Goal: Information Seeking & Learning: Learn about a topic

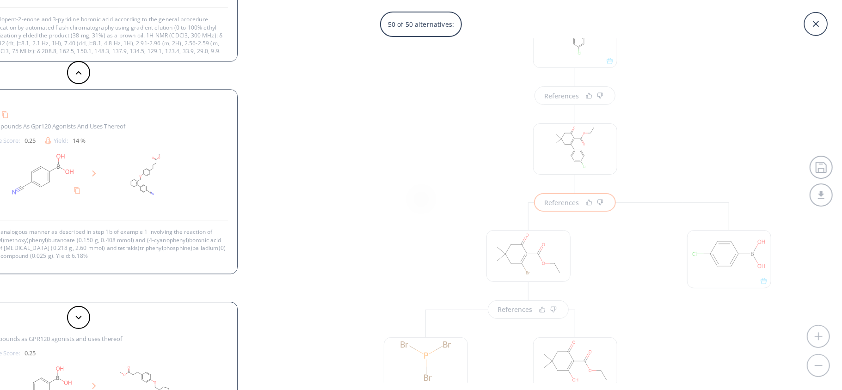
click at [604, 268] on div "50 of 50 alternatives: Bromo Suzuki coupling Reference: WO2023220425A1_0222 Bcl…" at bounding box center [421, 195] width 842 height 390
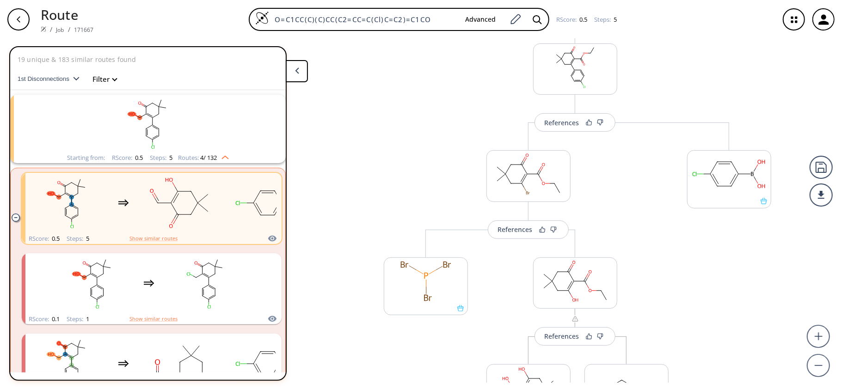
scroll to position [246, 0]
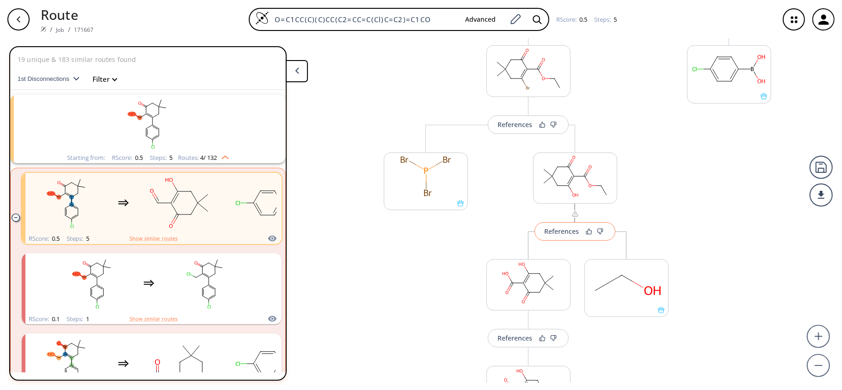
click at [563, 239] on button "References" at bounding box center [575, 231] width 81 height 19
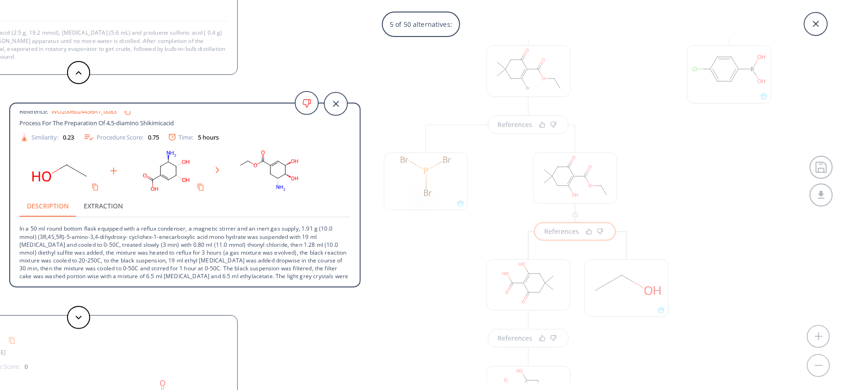
scroll to position [33, 0]
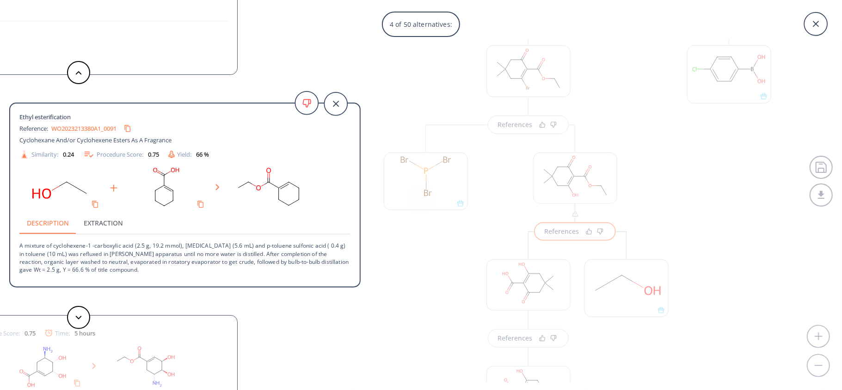
click at [728, 210] on div "4 of 50 alternatives: Ethyl esterification Reference: US04073781A Method of pro…" at bounding box center [421, 195] width 842 height 390
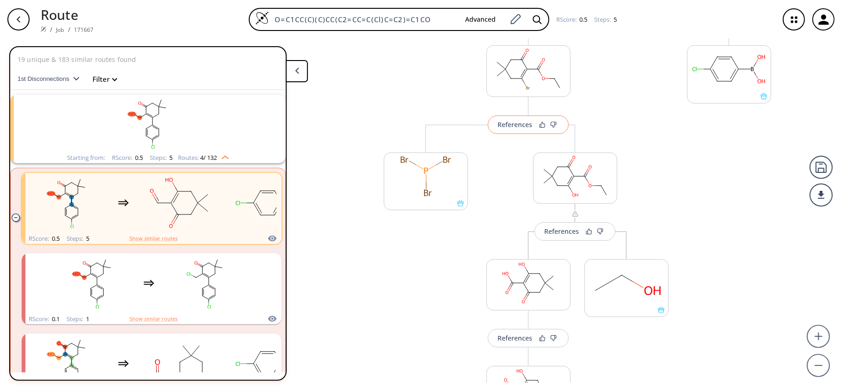
click at [517, 128] on div "References" at bounding box center [515, 125] width 35 height 6
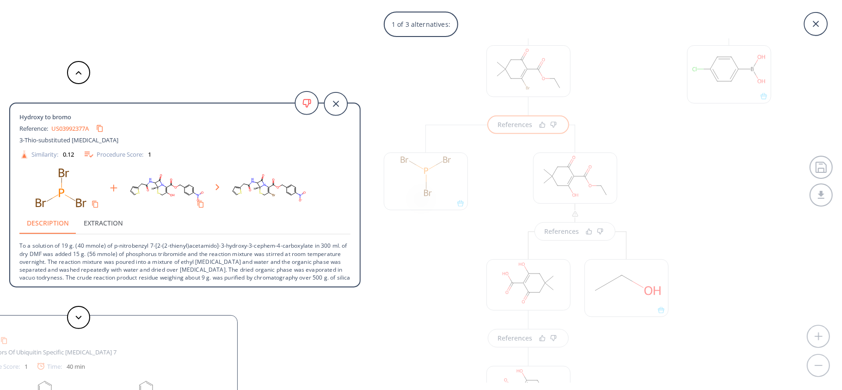
scroll to position [25, 0]
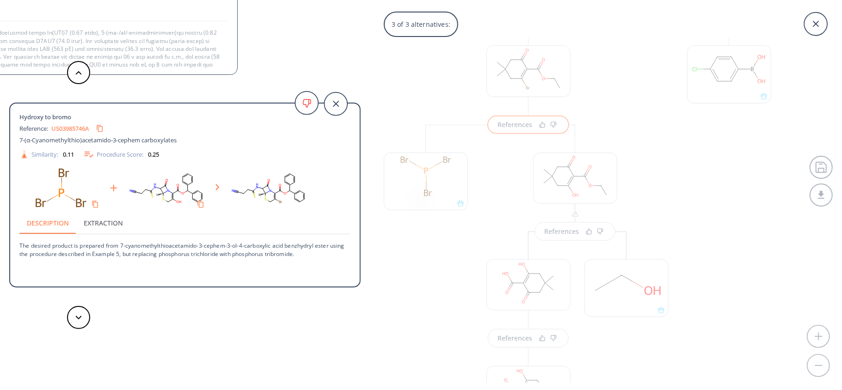
click at [634, 186] on div "3 of 3 alternatives: Hydroxy to bromo Reference: US03992377A 3-Thio-substituted…" at bounding box center [421, 195] width 842 height 390
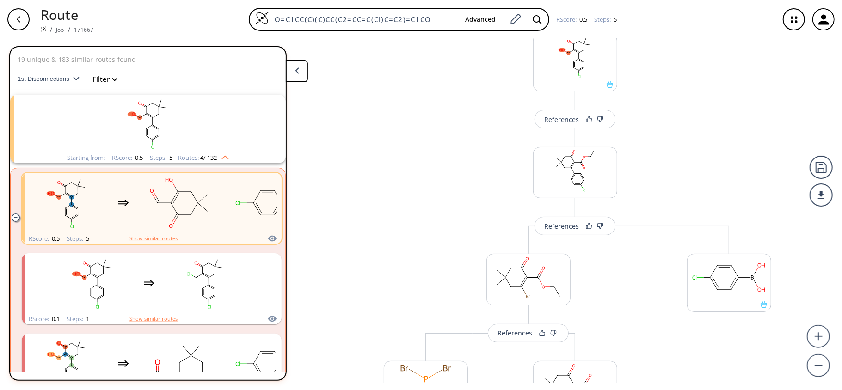
scroll to position [0, 0]
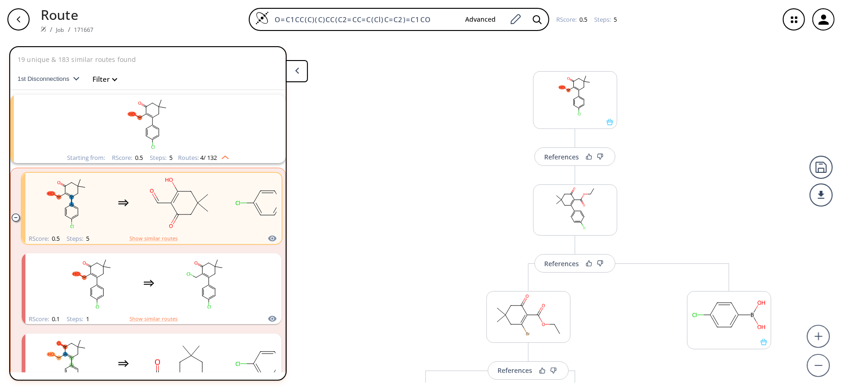
click at [148, 127] on rect "clusters" at bounding box center [148, 124] width 241 height 58
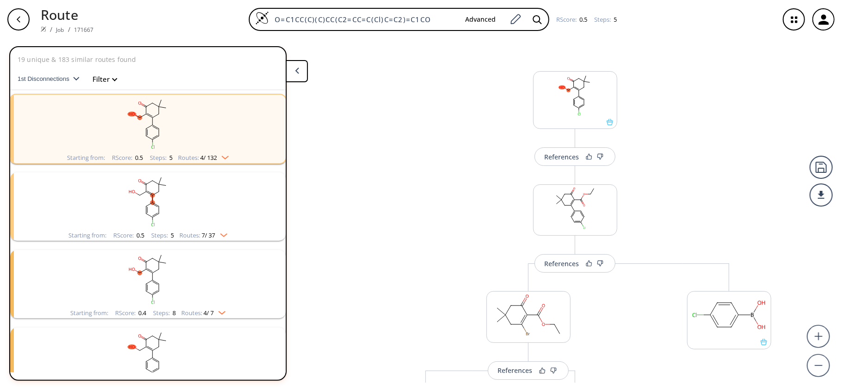
click at [224, 158] on img "clusters" at bounding box center [223, 155] width 12 height 7
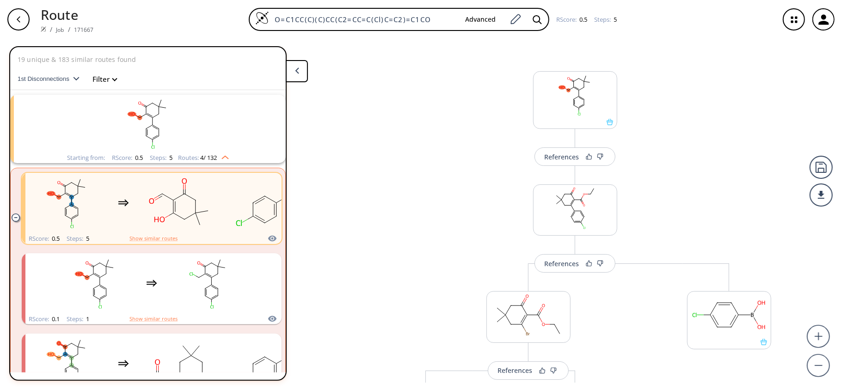
click at [224, 158] on img "clusters" at bounding box center [223, 155] width 12 height 7
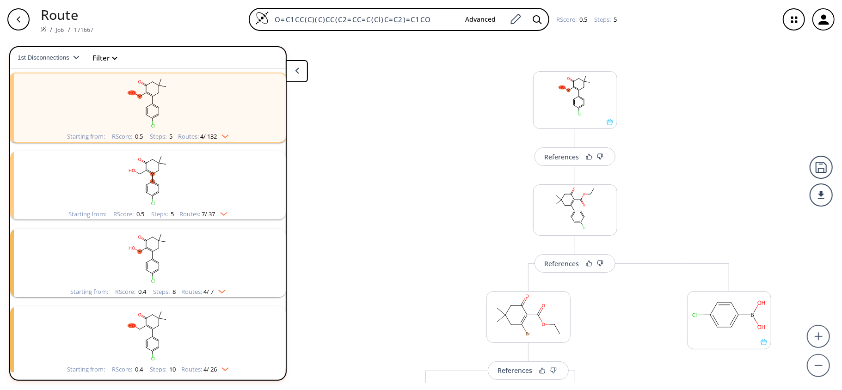
scroll to position [32, 0]
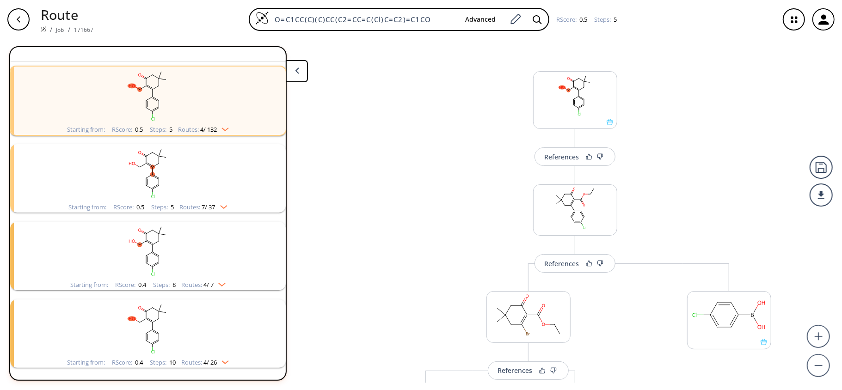
click at [159, 360] on div "Steps : 10" at bounding box center [163, 363] width 26 height 6
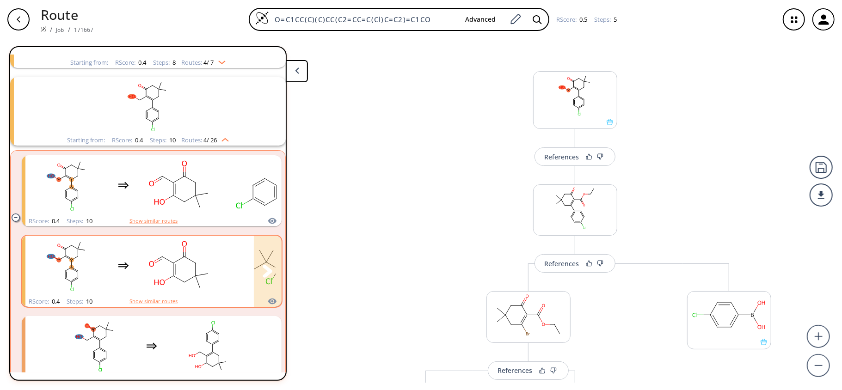
scroll to position [279, 0]
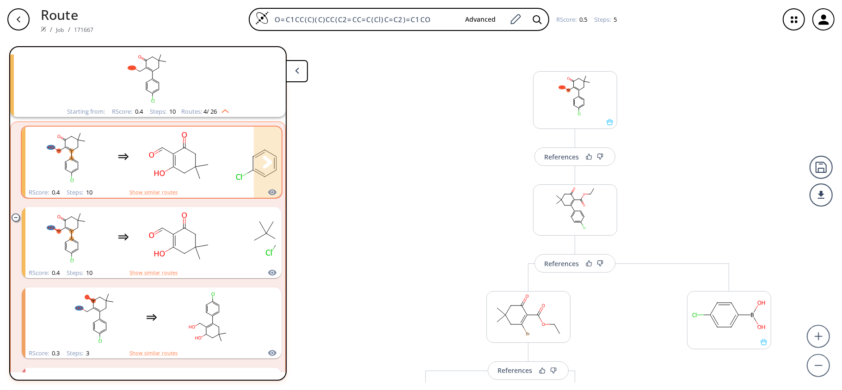
click at [163, 149] on ellipse "clusters" at bounding box center [163, 148] width 8 height 8
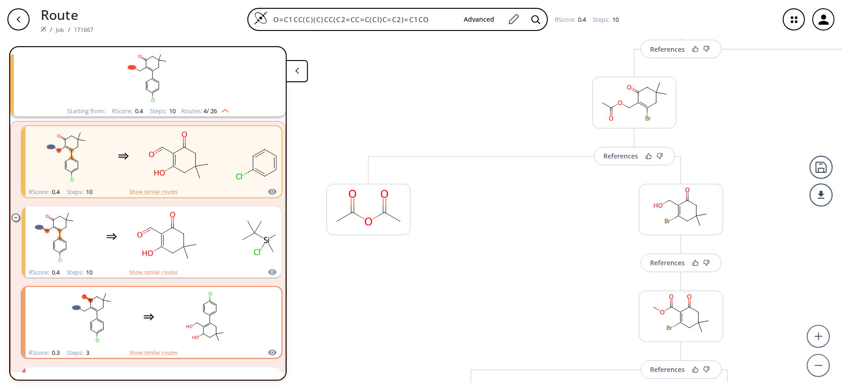
scroll to position [215, 0]
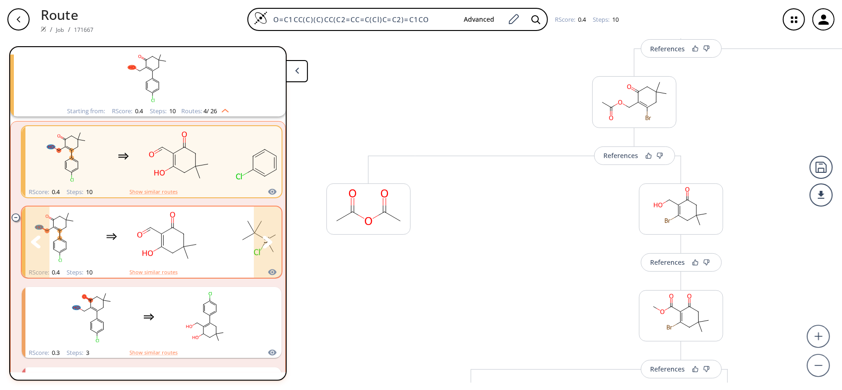
click at [161, 245] on ellipse "clusters" at bounding box center [162, 247] width 8 height 8
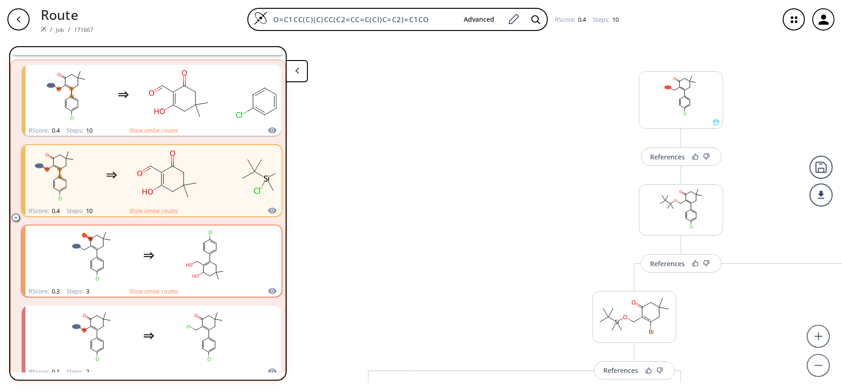
scroll to position [363, 0]
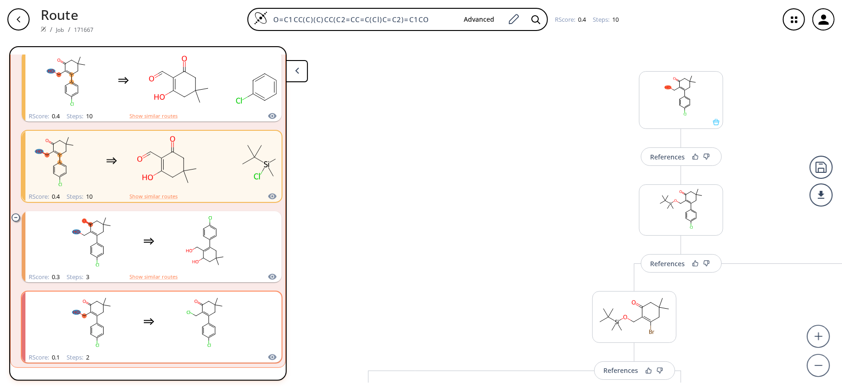
click at [207, 311] on rect "clusters" at bounding box center [205, 322] width 83 height 58
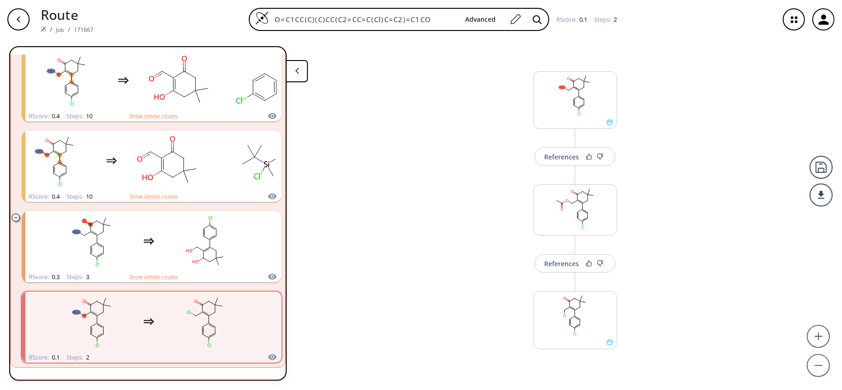
scroll to position [23, 0]
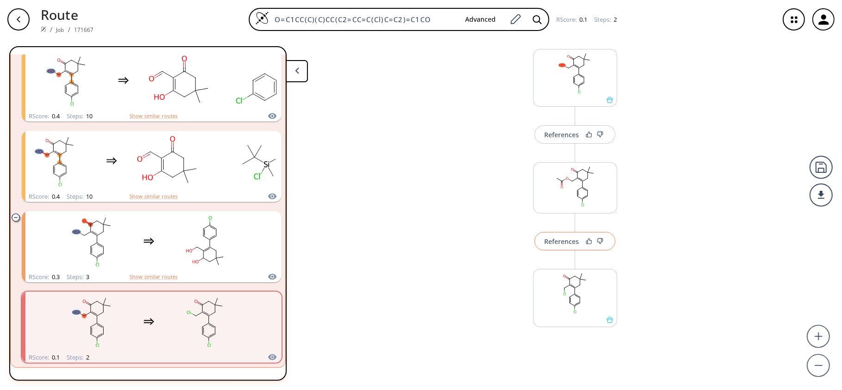
click at [565, 246] on button "References" at bounding box center [575, 241] width 81 height 19
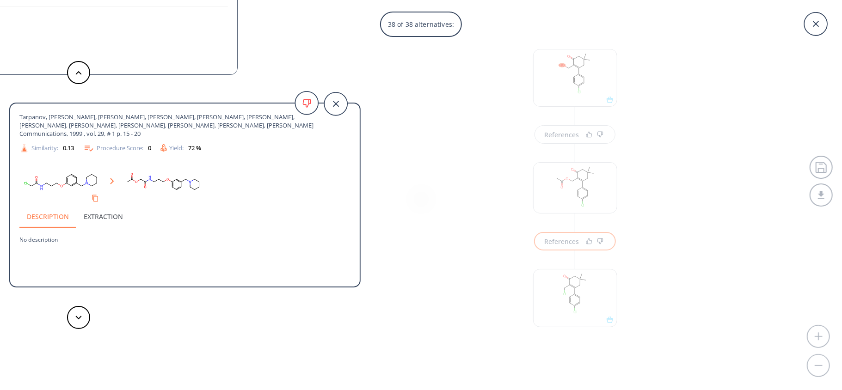
click at [434, 211] on div "38 of 38 alternatives: [PERSON_NAME], [PERSON_NAME], [PERSON_NAME], [PERSON_NAM…" at bounding box center [421, 195] width 842 height 390
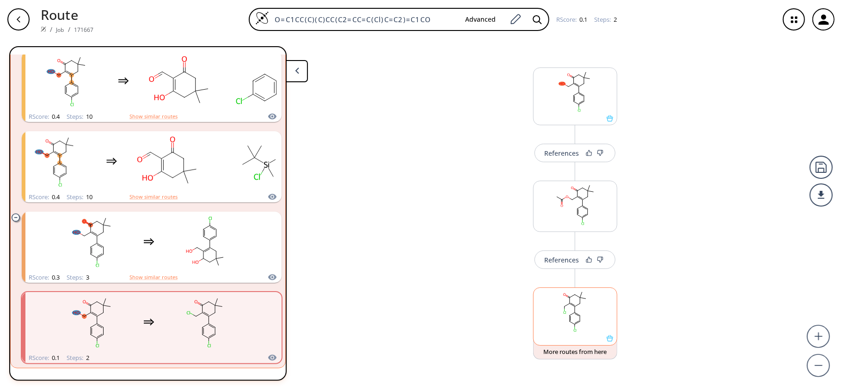
scroll to position [0, 0]
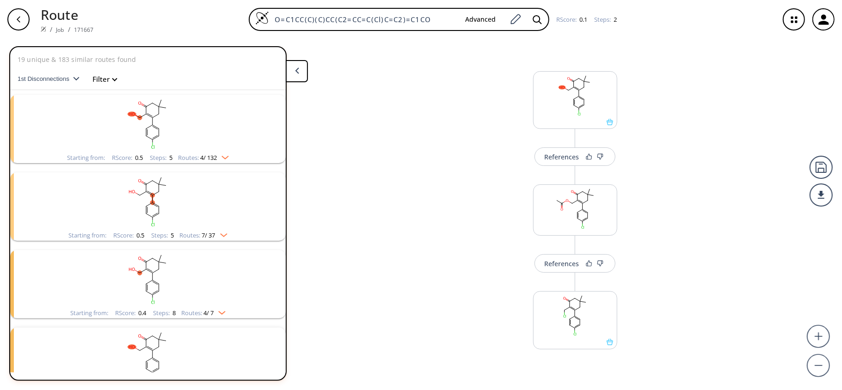
scroll to position [33, 0]
